Goal: Task Accomplishment & Management: Manage account settings

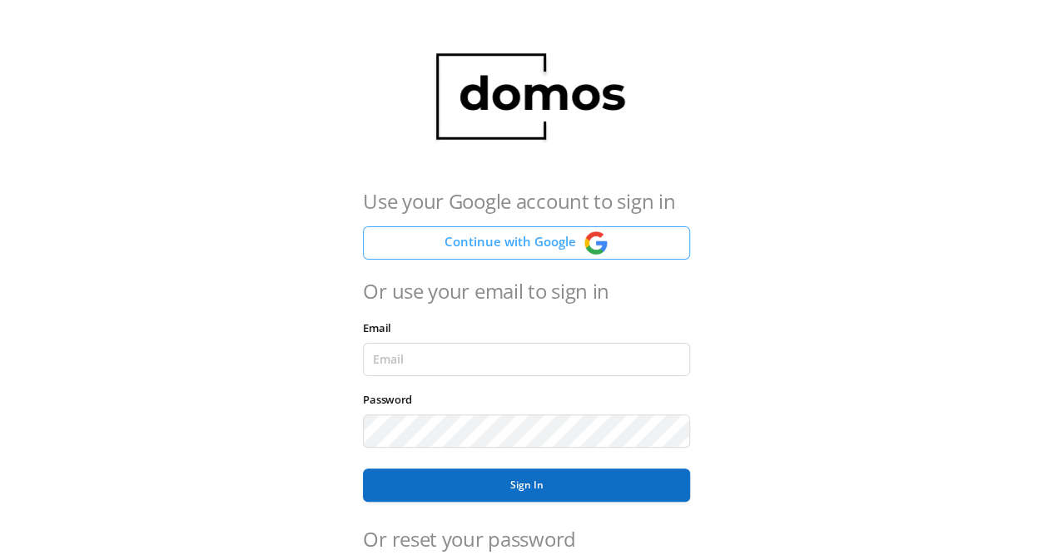
click at [536, 244] on button "Continue with Google" at bounding box center [526, 242] width 326 height 33
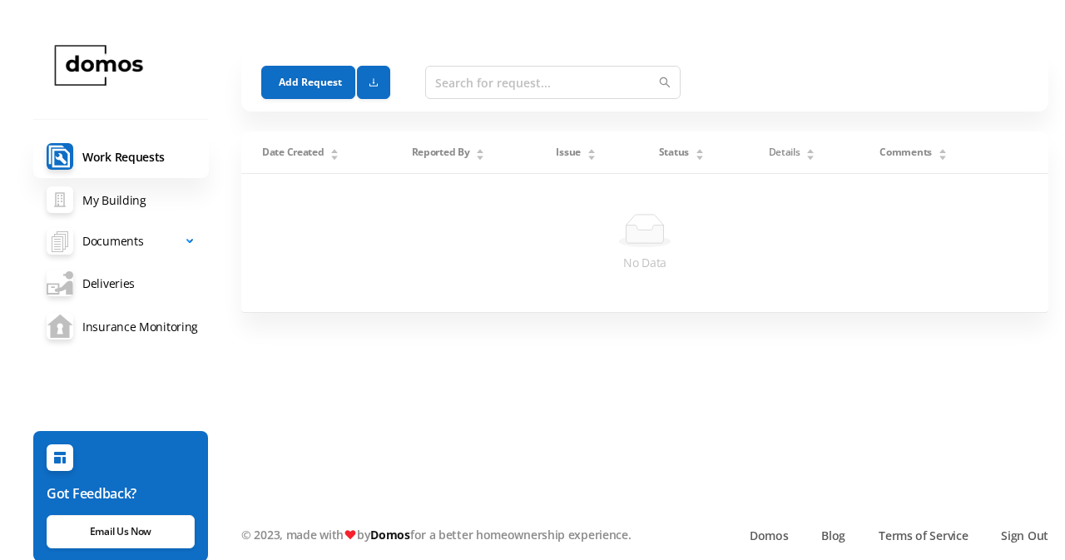
click at [101, 245] on span "Documents" at bounding box center [112, 241] width 61 height 33
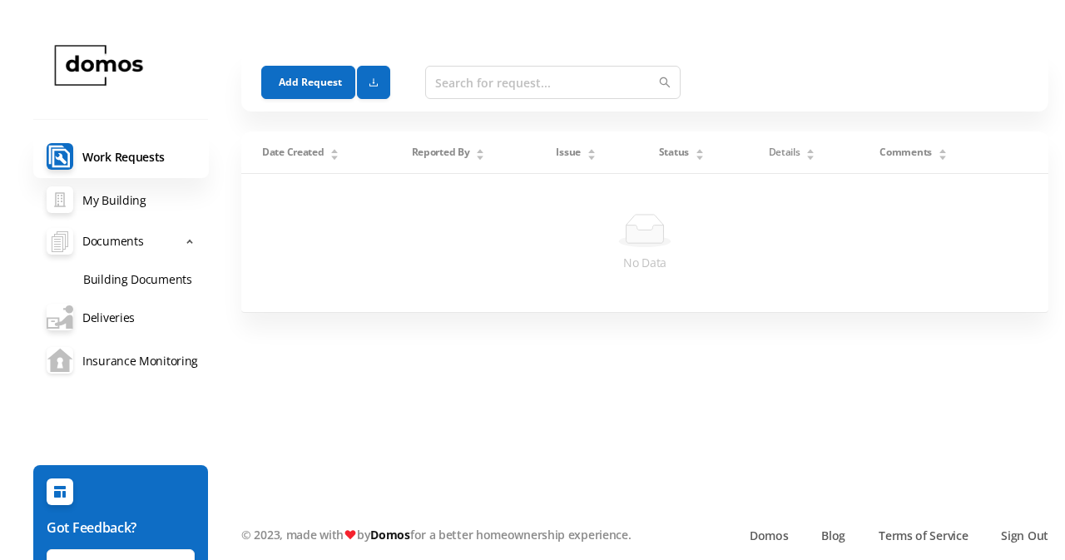
click at [122, 369] on link "Insurance Monitoring" at bounding box center [121, 360] width 176 height 43
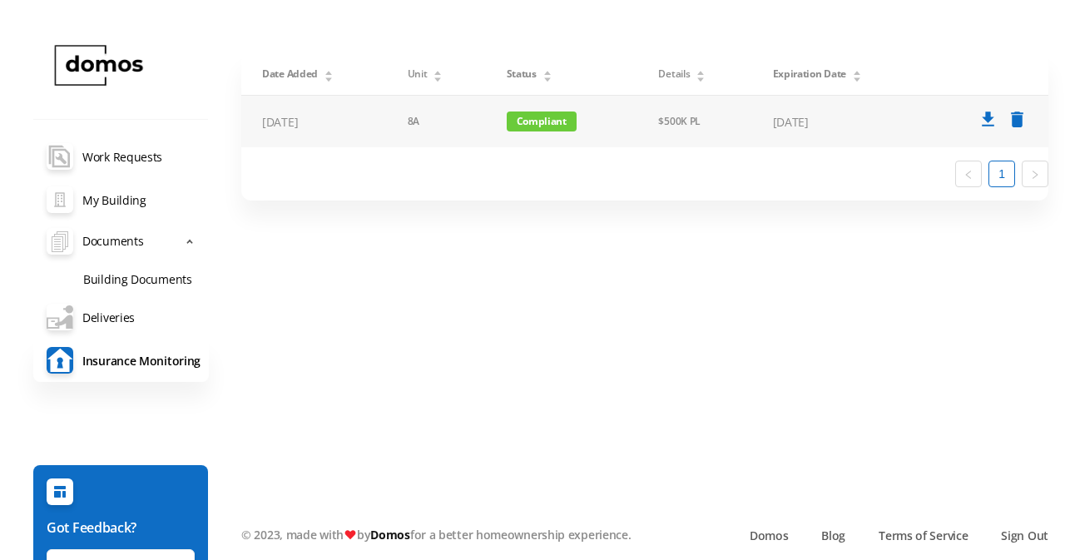
click at [537, 128] on span "Compliant" at bounding box center [542, 121] width 70 height 20
click at [401, 124] on td "8A" at bounding box center [436, 122] width 99 height 52
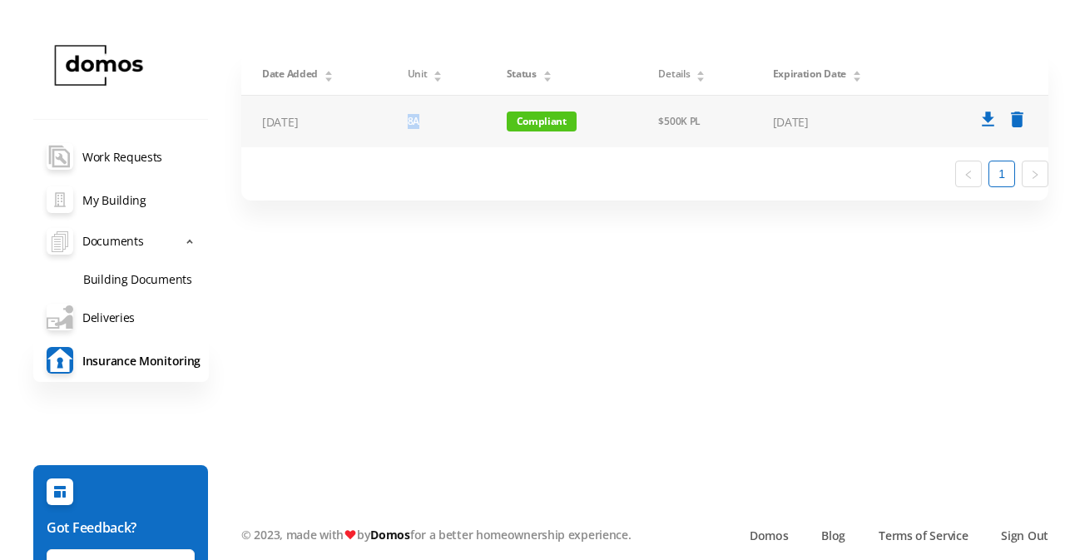
click at [401, 124] on td "8A" at bounding box center [436, 122] width 99 height 52
click at [406, 127] on td "8A" at bounding box center [436, 122] width 99 height 52
click at [656, 164] on div "Date Added Unit Status Details Expiration Date [DATE] 8A Compliant $500K PL [DA…" at bounding box center [644, 126] width 807 height 147
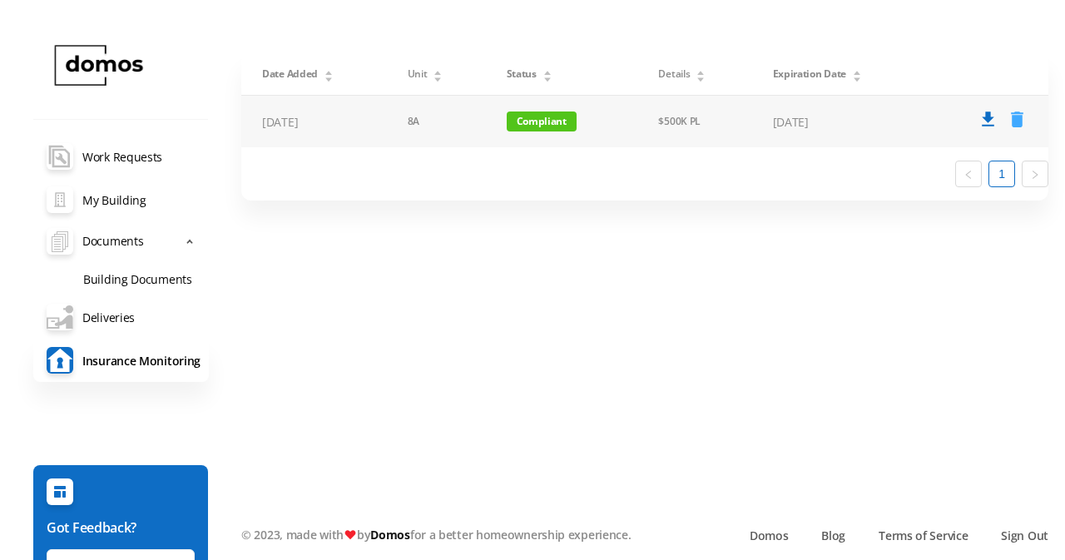
click at [1018, 123] on icon "delete" at bounding box center [1017, 119] width 21 height 21
click at [1014, 120] on icon "delete" at bounding box center [1017, 119] width 21 height 21
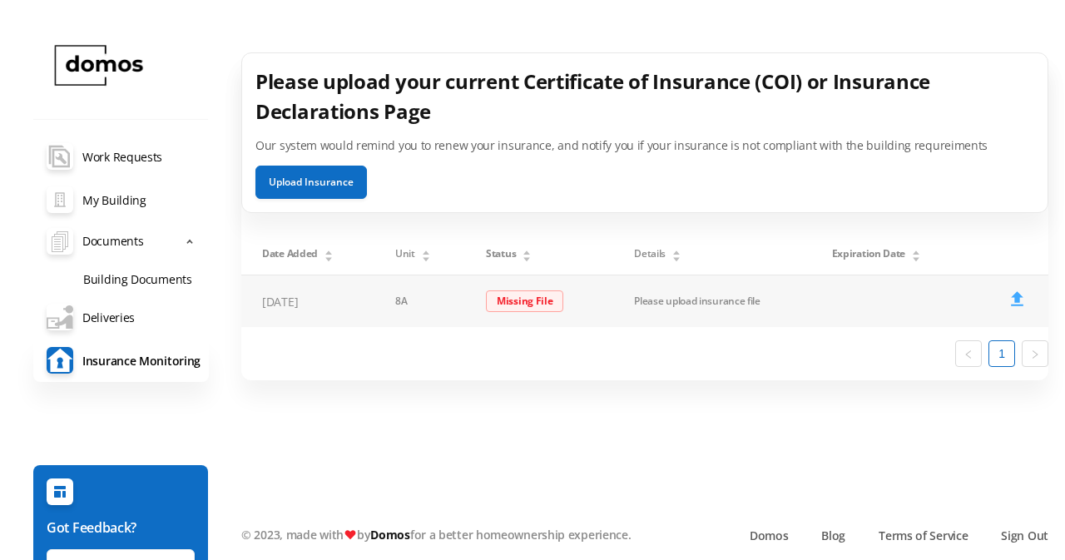
click at [1023, 305] on icon "upload" at bounding box center [1017, 299] width 21 height 21
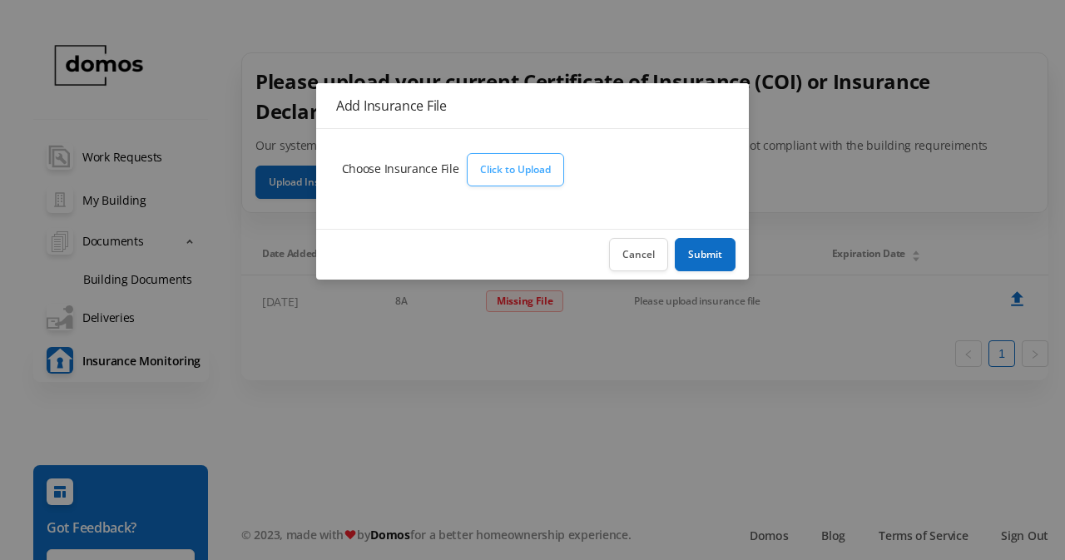
click at [517, 166] on button "Click to Upload" at bounding box center [515, 169] width 97 height 33
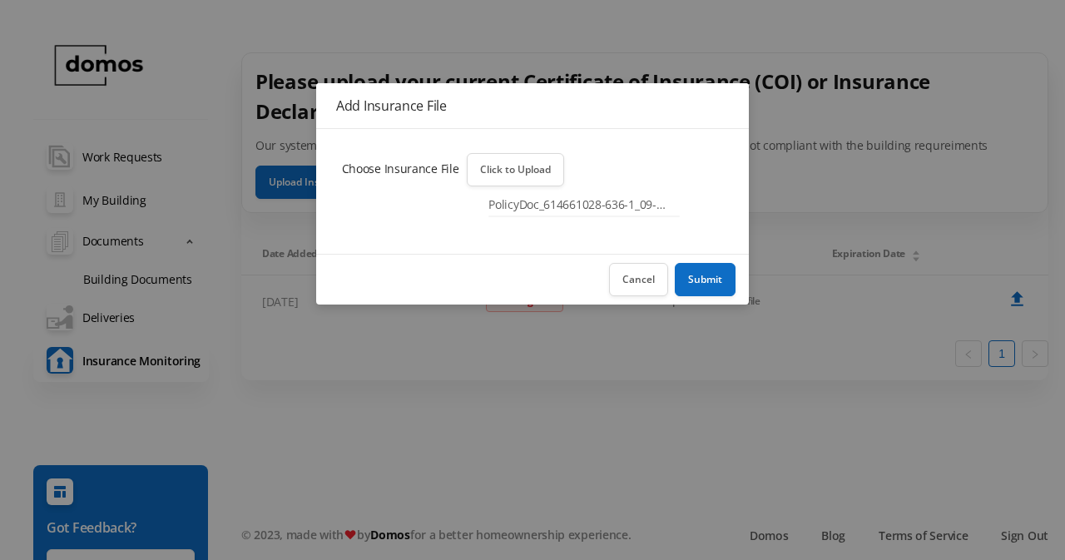
click at [707, 255] on div "Cancel Submit" at bounding box center [532, 279] width 433 height 51
click at [711, 284] on button "Submit" at bounding box center [705, 279] width 61 height 33
